Goal: Feedback & Contribution: Leave review/rating

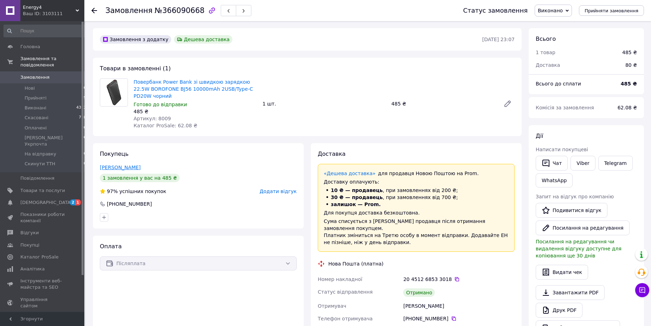
click at [113, 170] on link "[PERSON_NAME]" at bounding box center [120, 168] width 41 height 6
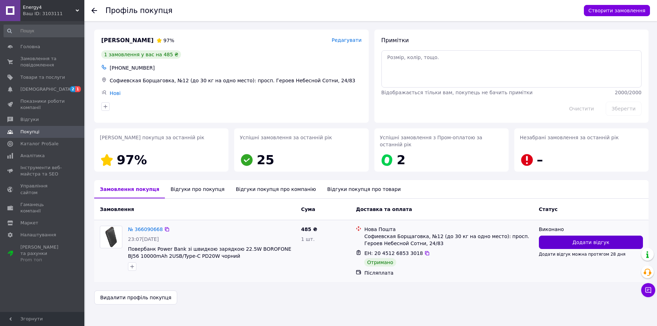
click at [591, 236] on button "Додати відгук" at bounding box center [591, 242] width 104 height 13
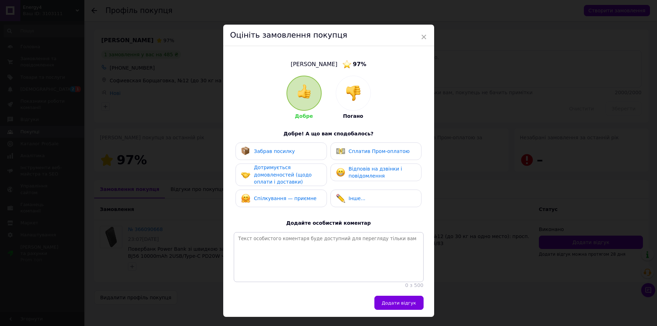
click at [276, 139] on div "Добре Погано Добре! А що вам сподобалось? Забрав посилку Сплатив Пром-оплатою Д…" at bounding box center [329, 182] width 190 height 213
drag, startPoint x: 301, startPoint y: 155, endPoint x: 324, endPoint y: 157, distance: 22.9
click at [301, 155] on div "Забрав посилку" at bounding box center [281, 151] width 80 height 9
click at [351, 164] on div "Відповів на дзвінки і повідомлення" at bounding box center [376, 173] width 91 height 18
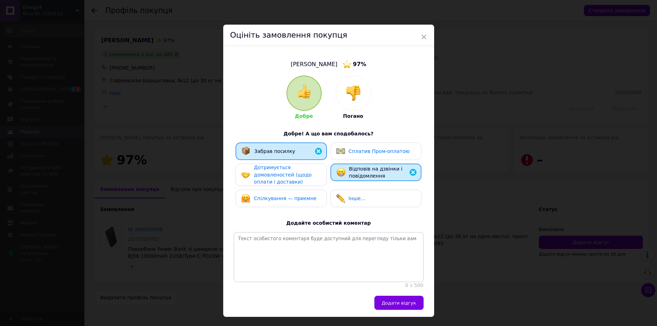
drag, startPoint x: 318, startPoint y: 172, endPoint x: 318, endPoint y: 178, distance: 5.6
click at [318, 173] on div "Дотримується домовленостей (щодо оплати і доставки)" at bounding box center [281, 175] width 91 height 23
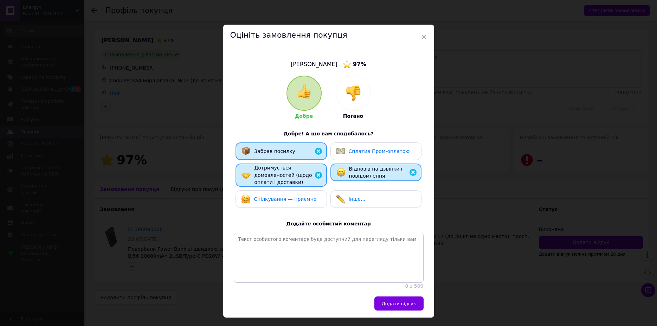
click at [303, 195] on div "Спілкування — приємне" at bounding box center [278, 198] width 75 height 9
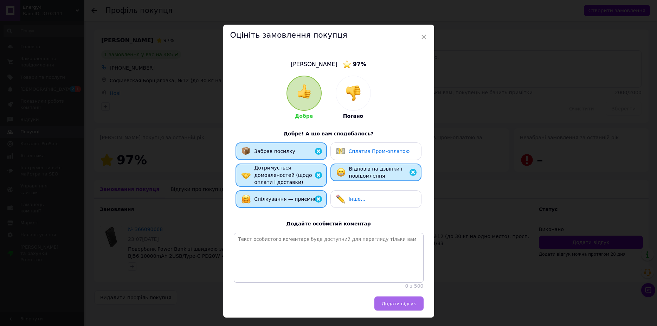
click at [395, 306] on span "Додати відгук" at bounding box center [399, 303] width 34 height 5
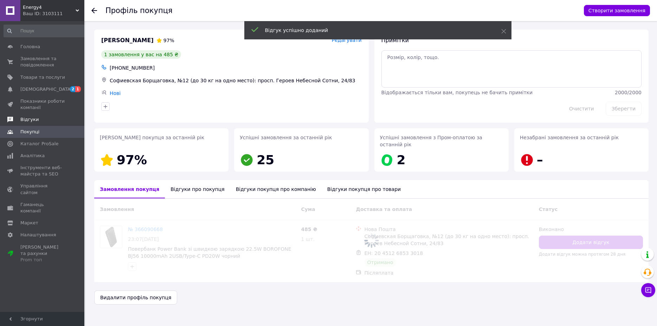
click at [44, 120] on span "Відгуки" at bounding box center [42, 119] width 45 height 6
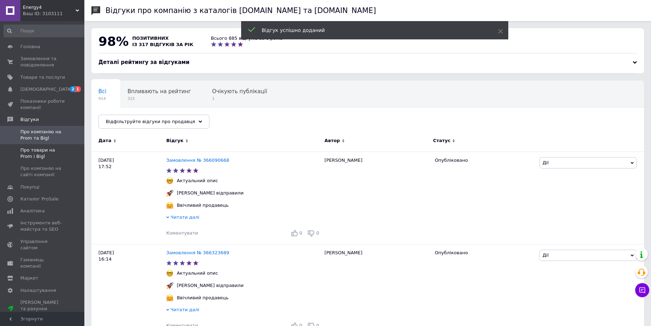
click at [46, 150] on span "Про товари на Prom і Bigl" at bounding box center [42, 153] width 45 height 13
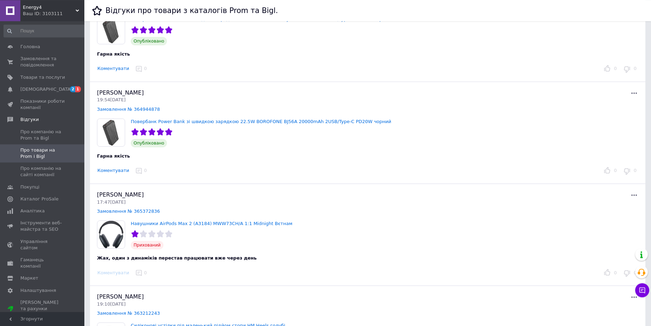
scroll to position [359, 0]
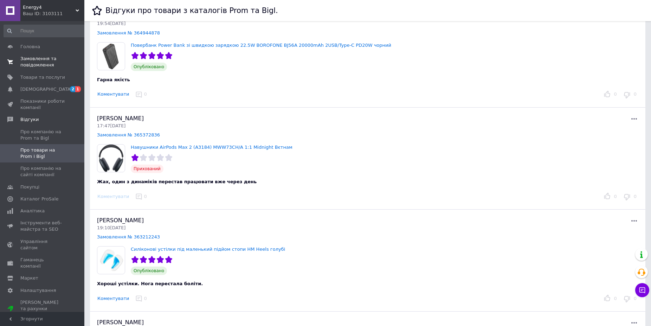
click at [45, 62] on span "Замовлення та повідомлення" at bounding box center [42, 62] width 45 height 13
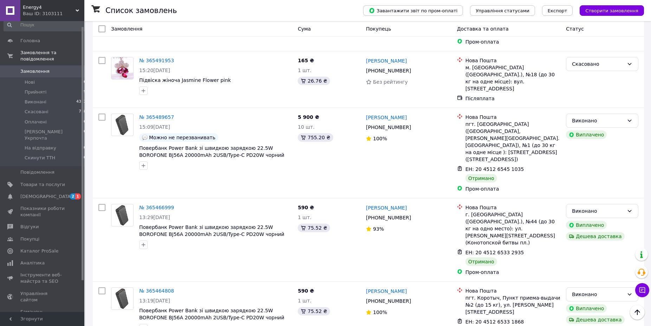
scroll to position [6092, 0]
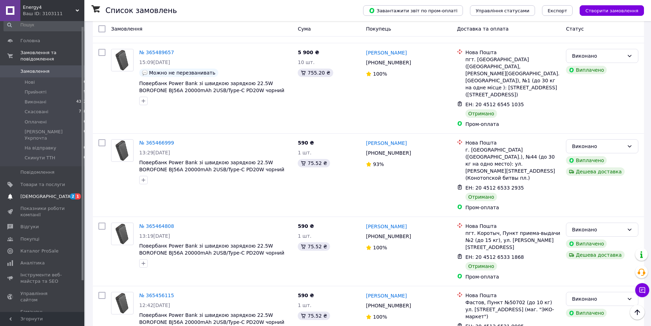
click at [75, 191] on link "[DEMOGRAPHIC_DATA] 2 1" at bounding box center [45, 197] width 90 height 12
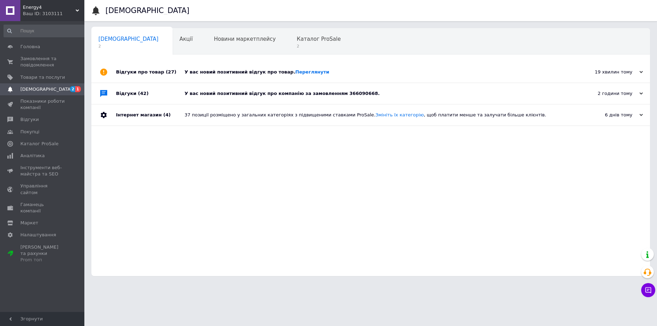
click at [389, 93] on div "У вас новий позитивний відгук про компанію за замовленням 366090668." at bounding box center [379, 93] width 388 height 6
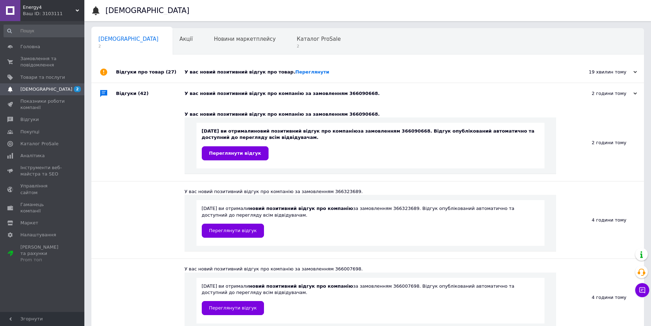
click at [325, 73] on div "У вас новий позитивний відгук про товар. [GEOGRAPHIC_DATA]" at bounding box center [376, 72] width 382 height 6
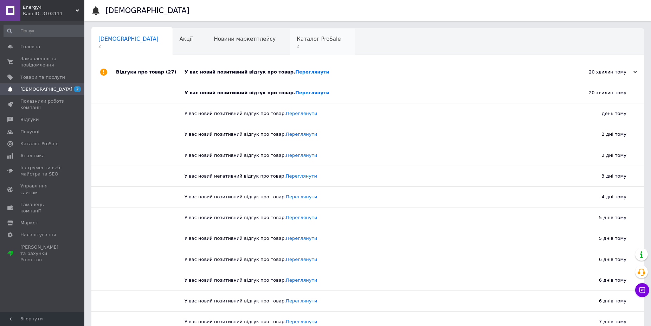
click at [297, 42] on span "Каталог ProSale" at bounding box center [319, 39] width 44 height 6
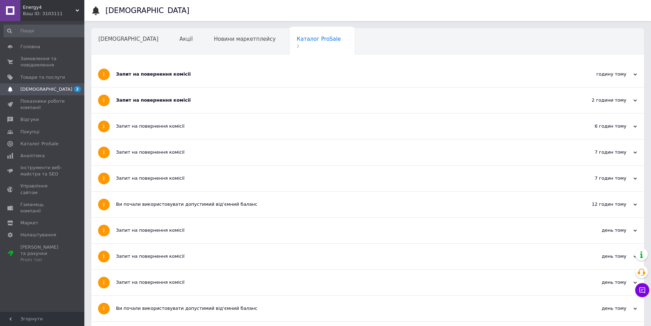
click at [219, 99] on div "Запит на повернення комісії" at bounding box center [341, 100] width 451 height 6
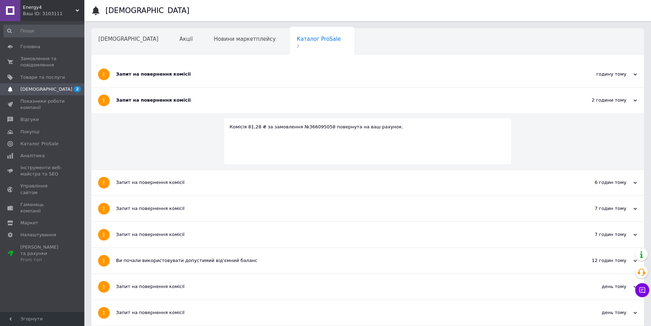
click at [210, 76] on div "Запит на повернення комісії" at bounding box center [341, 74] width 451 height 6
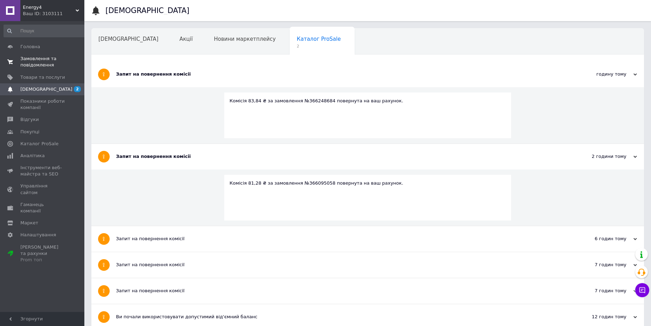
click at [36, 55] on link "Замовлення та повідомлення 0 0" at bounding box center [45, 62] width 90 height 18
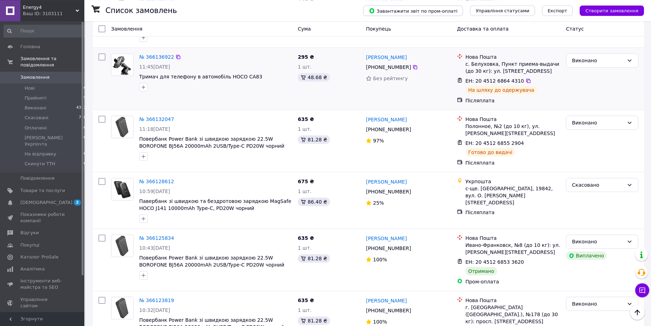
scroll to position [1865, 0]
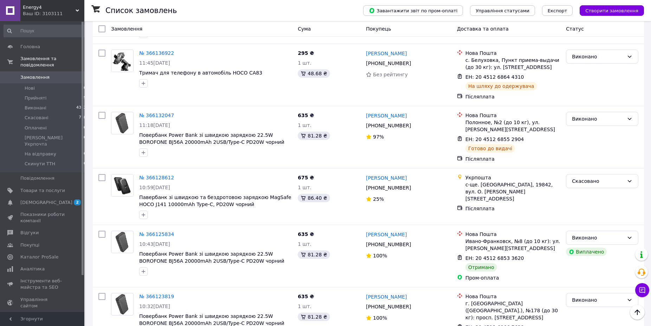
click at [52, 74] on span "Замовлення" at bounding box center [42, 77] width 45 height 6
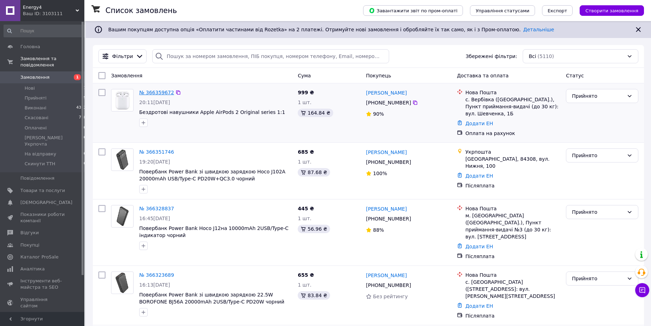
click at [152, 94] on link "№ 366359672" at bounding box center [156, 93] width 35 height 6
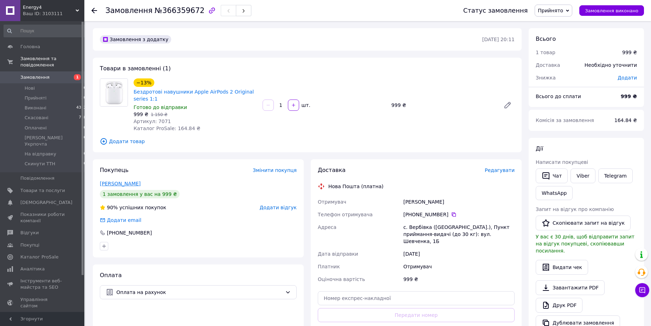
click at [133, 184] on link "Майданська Катерина" at bounding box center [120, 184] width 41 height 6
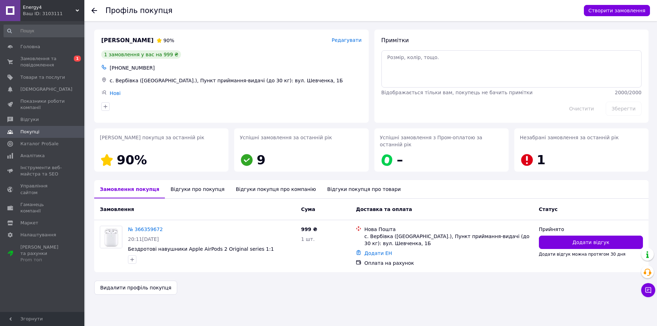
click at [187, 182] on div "Відгуки про покупця" at bounding box center [197, 189] width 65 height 18
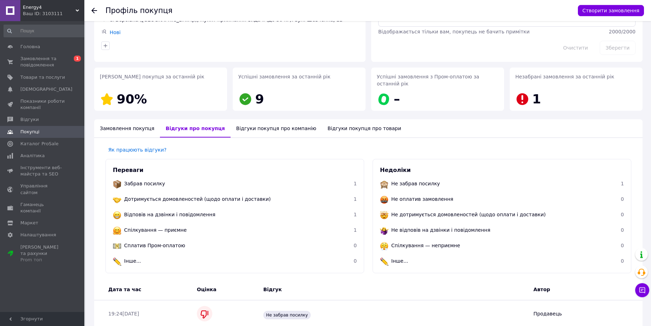
scroll to position [12, 0]
